Goal: Communication & Community: Share content

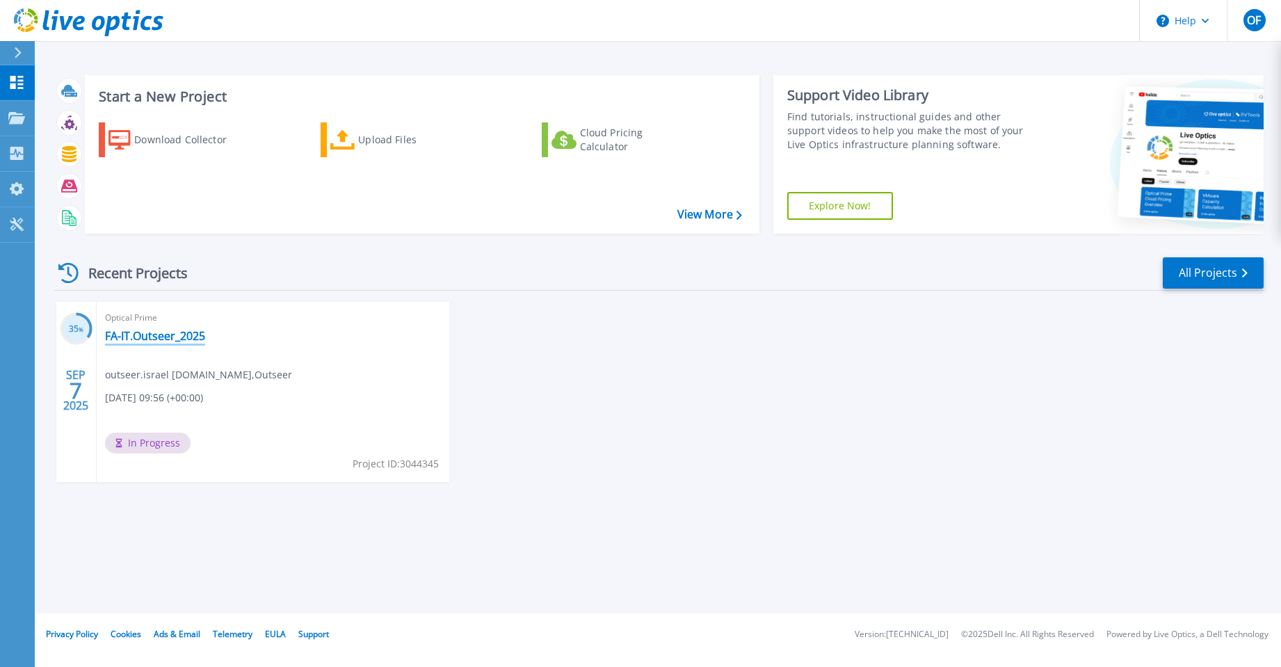
click at [166, 340] on link "FA-IT.Outseer_2025" at bounding box center [155, 336] width 100 height 14
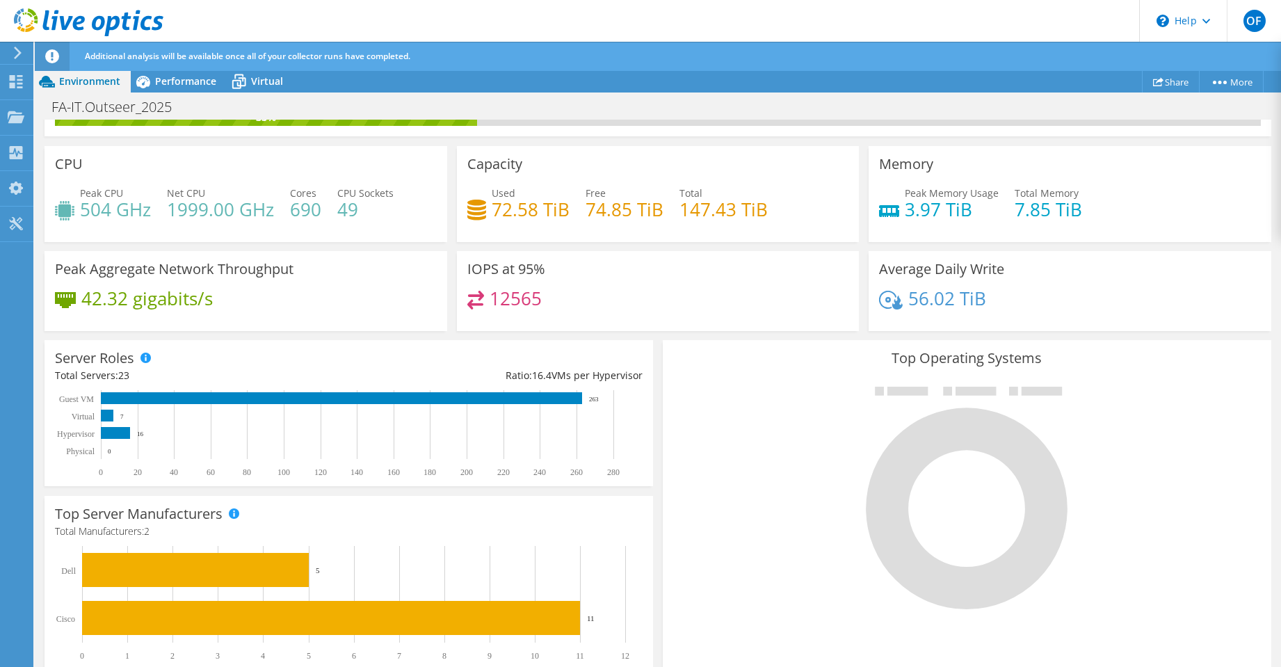
scroll to position [30, 0]
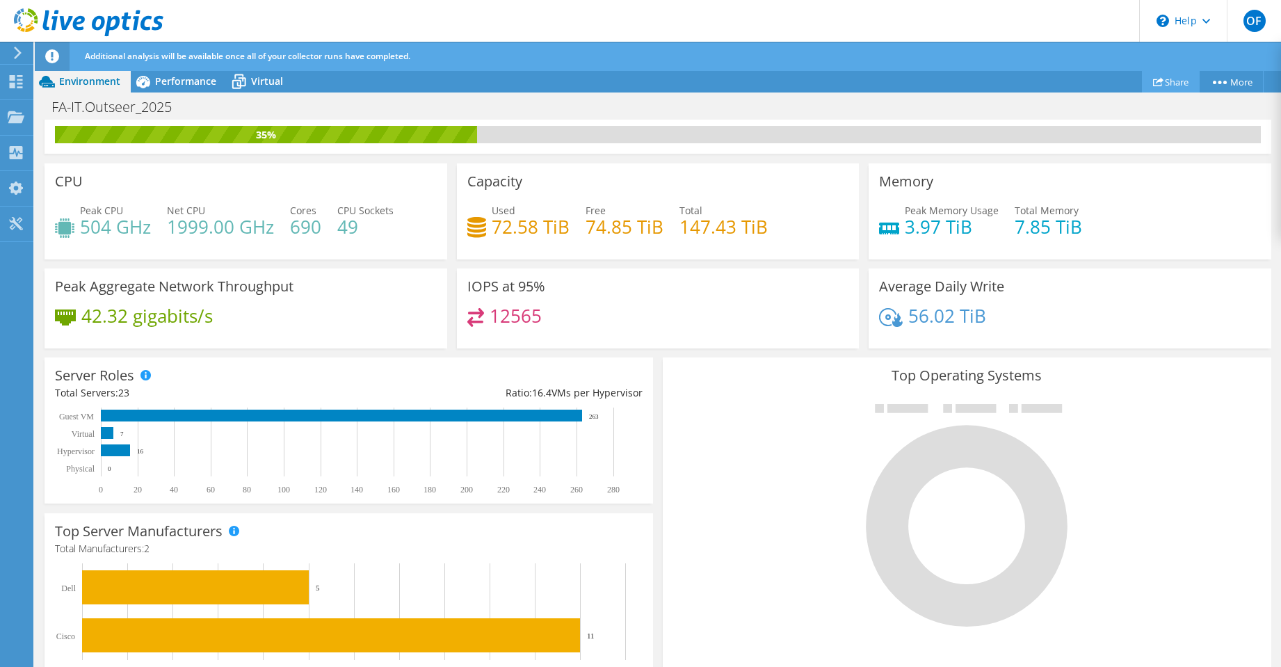
click at [1167, 80] on link "Share" at bounding box center [1171, 82] width 58 height 22
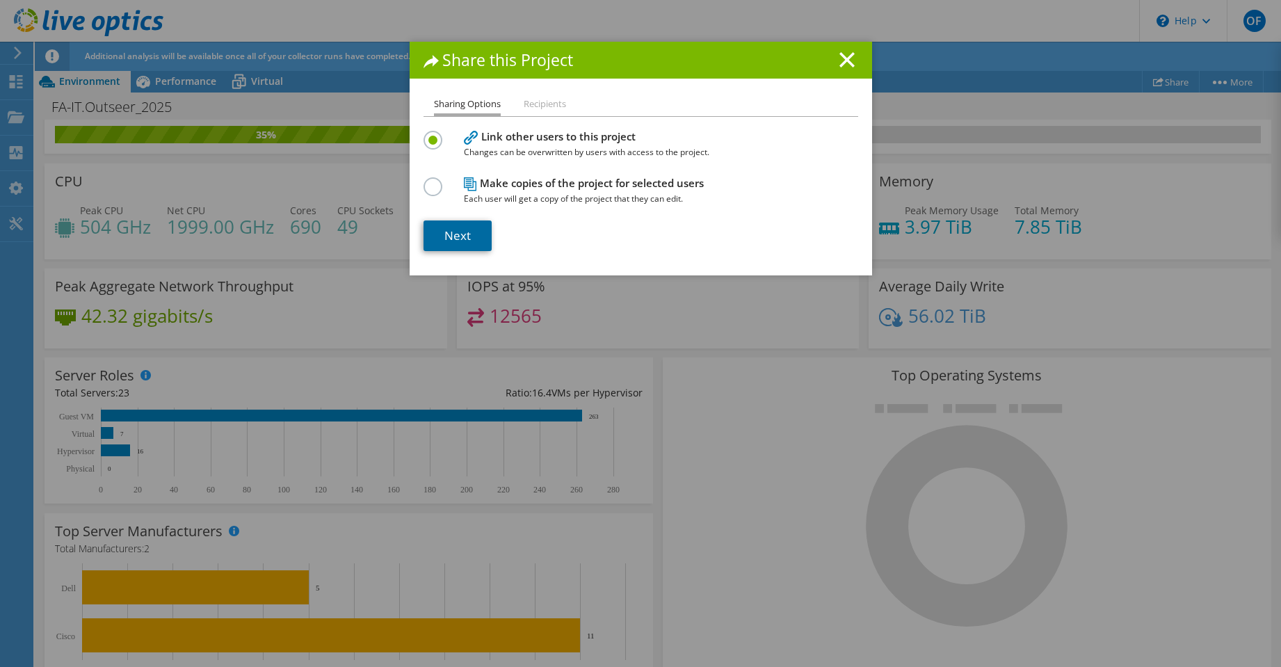
click at [460, 233] on link "Next" at bounding box center [458, 235] width 68 height 31
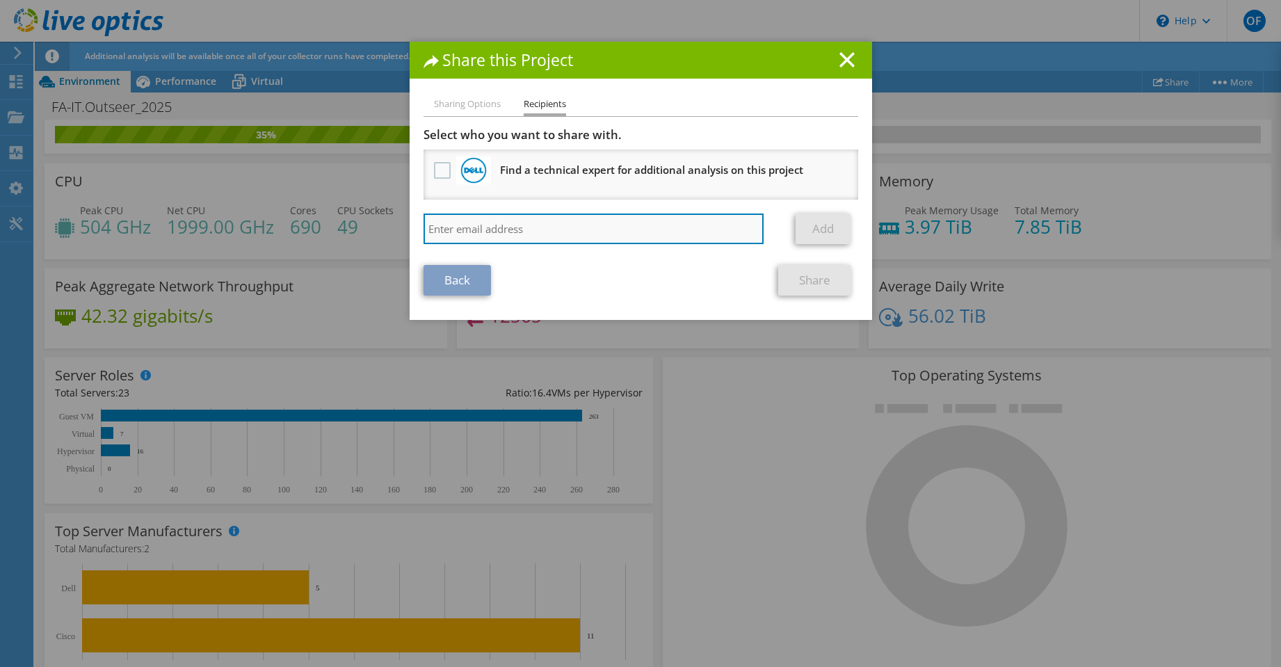
click at [445, 223] on input "search" at bounding box center [594, 229] width 341 height 31
type input "[EMAIL_ADDRESS][DOMAIN_NAME]"
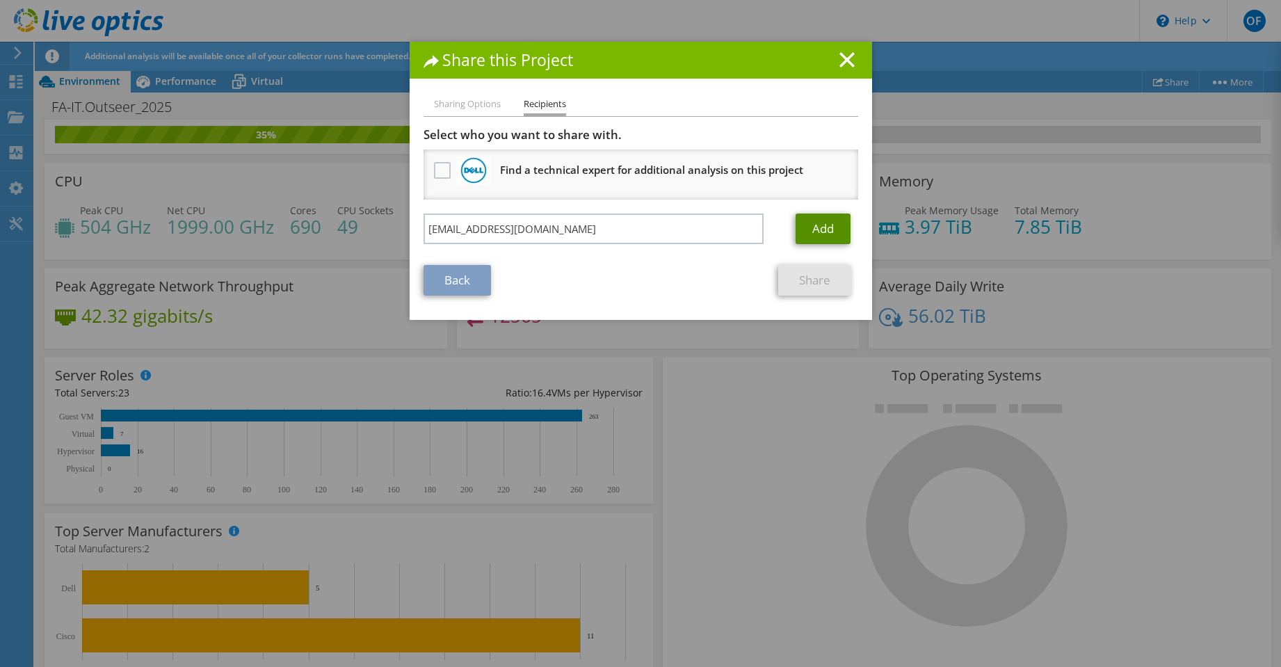
click at [812, 230] on link "Add" at bounding box center [823, 229] width 55 height 31
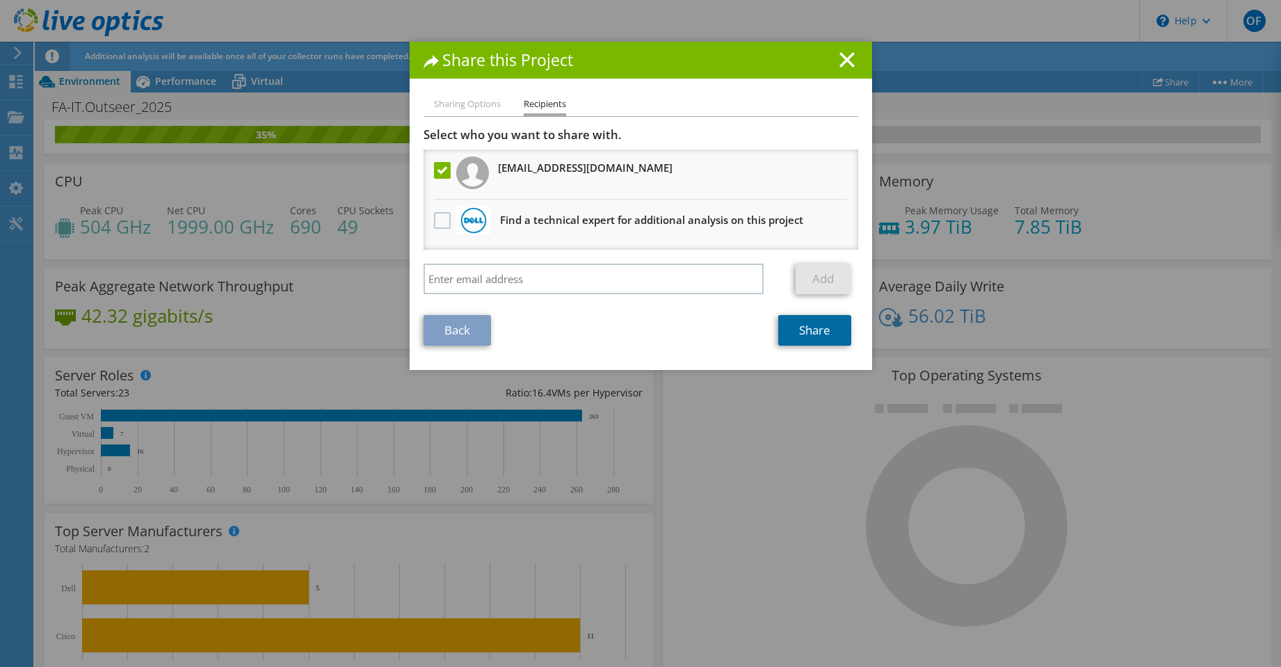
click at [810, 337] on link "Share" at bounding box center [814, 330] width 73 height 31
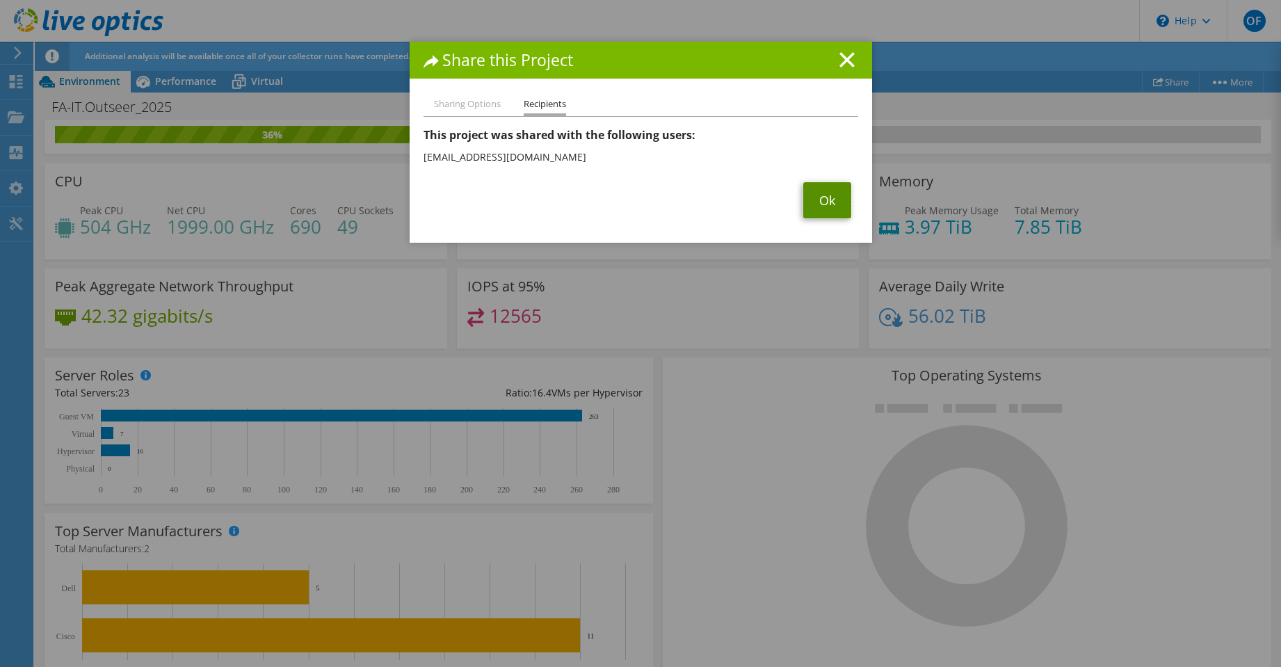
click at [809, 204] on link "Ok" at bounding box center [827, 200] width 48 height 36
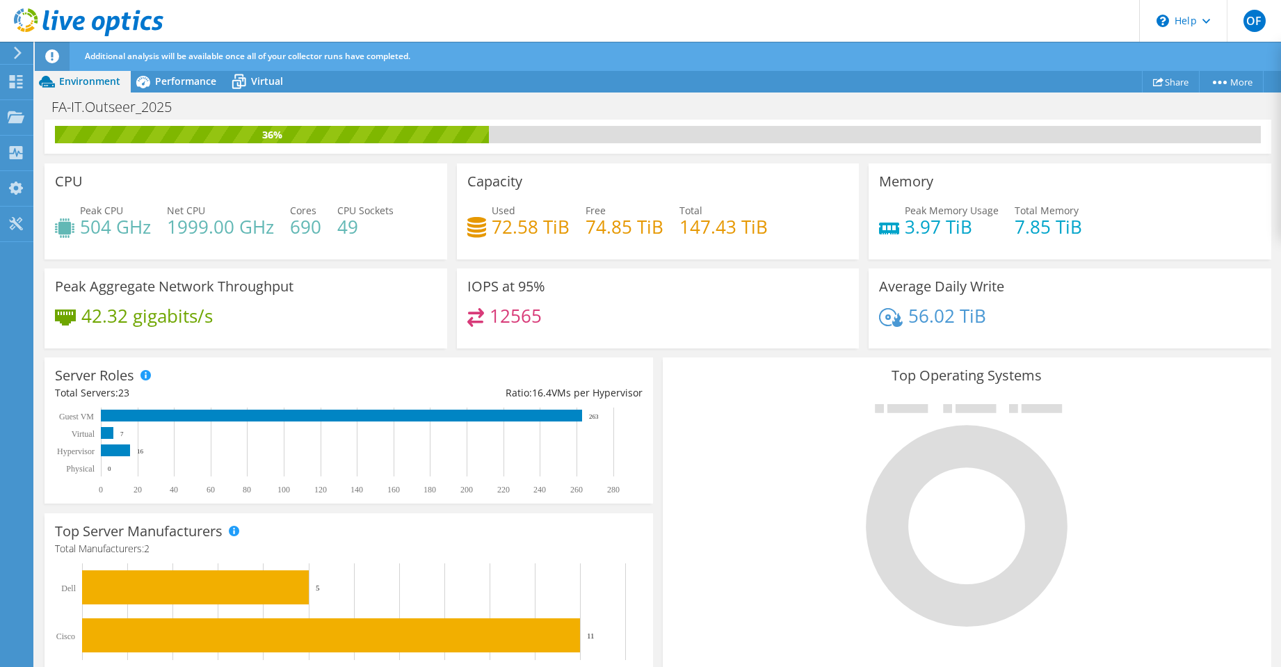
scroll to position [265, 0]
click at [733, 515] on div at bounding box center [967, 514] width 588 height 234
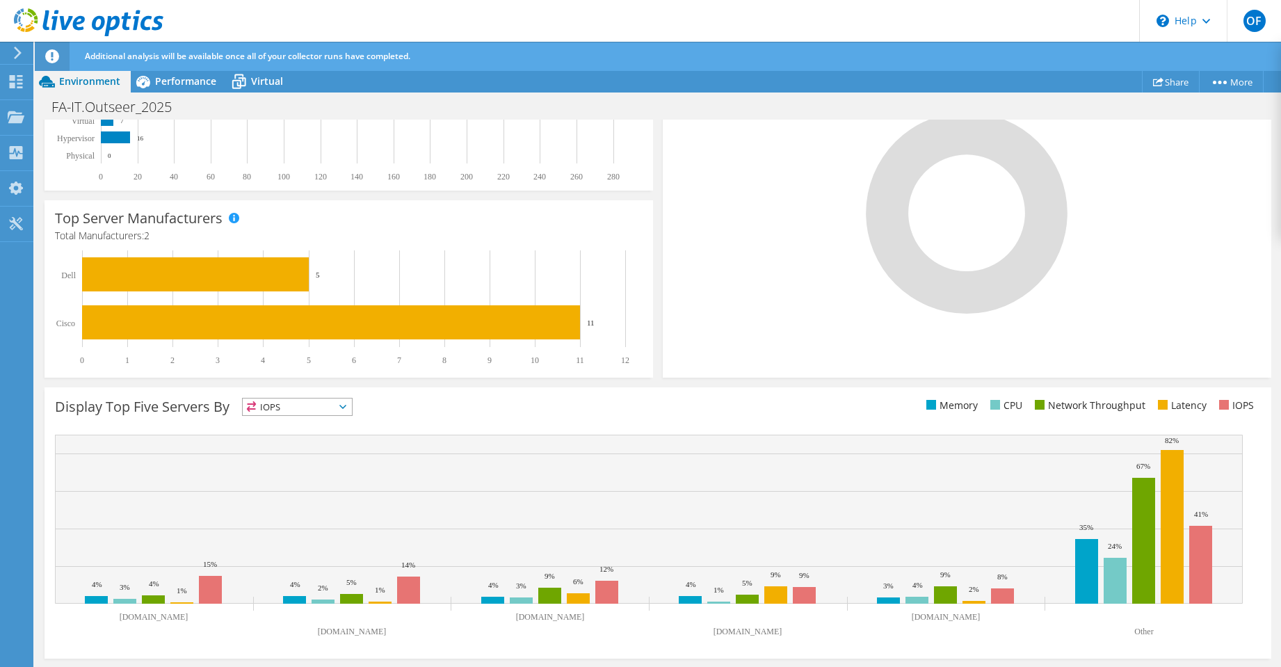
scroll to position [0, 0]
